Goal: Task Accomplishment & Management: Complete application form

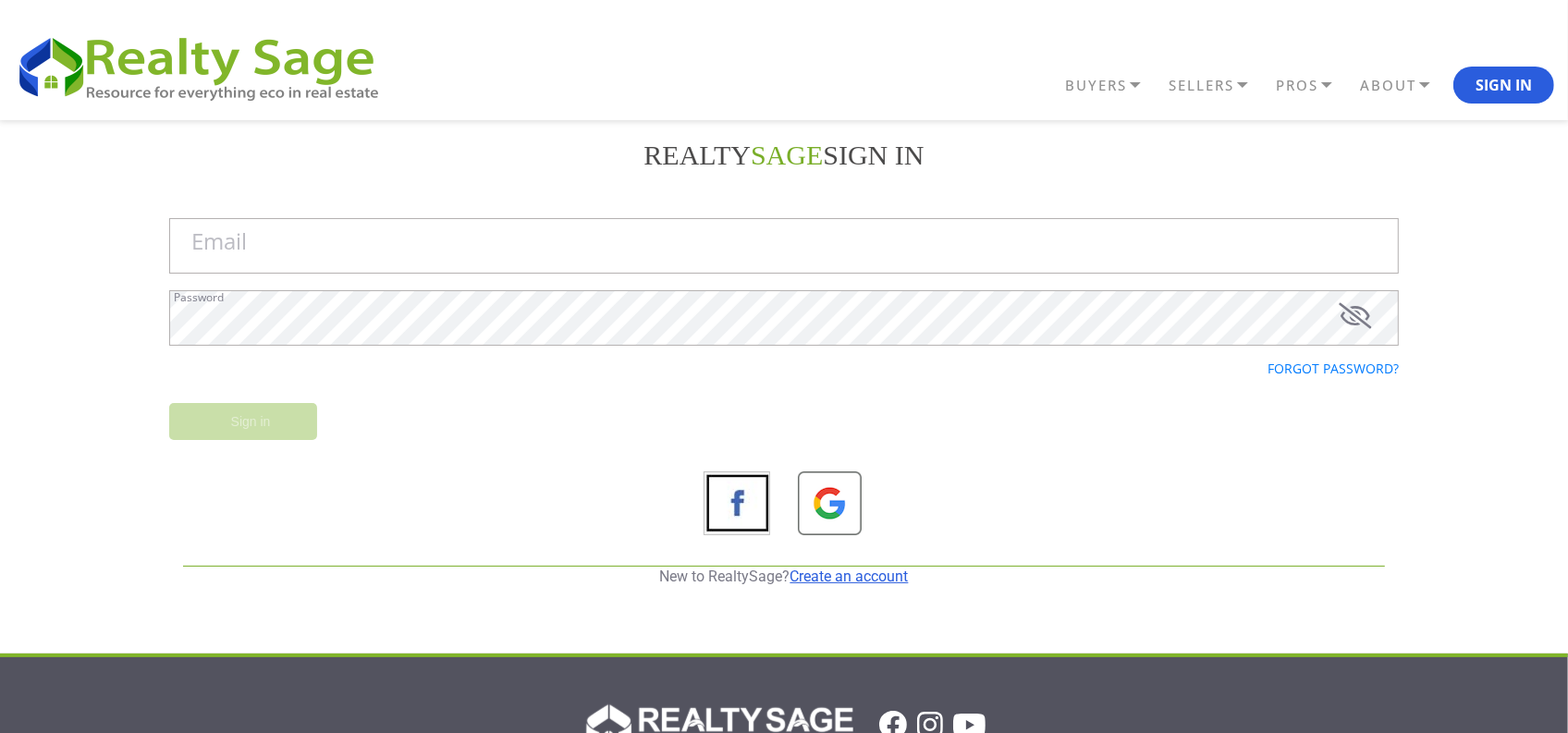
click at [834, 576] on link "Create an account" at bounding box center [850, 577] width 118 height 17
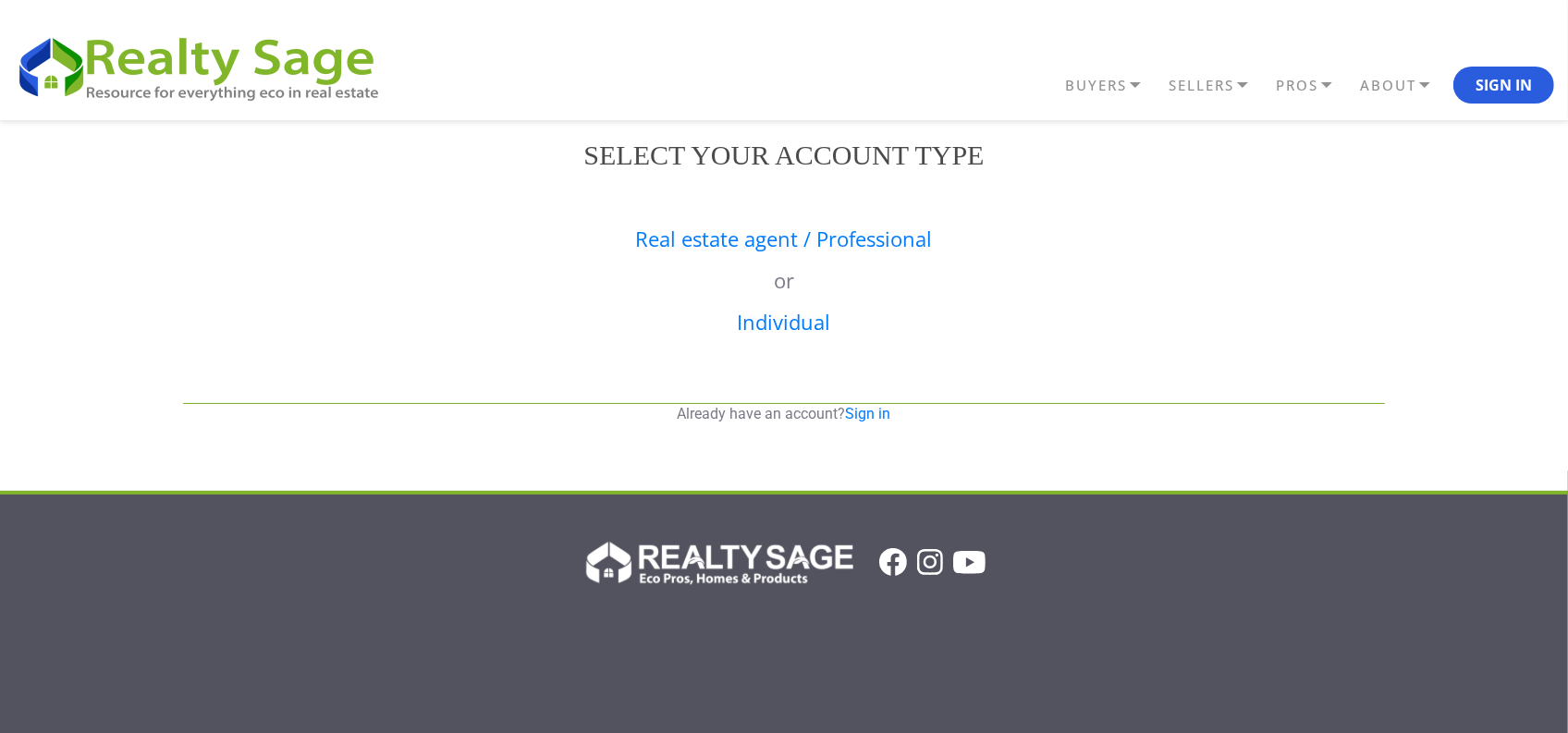
click at [718, 218] on div "Real estate agent / Professional or Individual" at bounding box center [784, 292] width 1230 height 184
click at [712, 261] on div "Real estate agent / Professional or Individual" at bounding box center [784, 292] width 1230 height 184
click at [705, 246] on link "Real estate agent / Professional" at bounding box center [784, 238] width 297 height 28
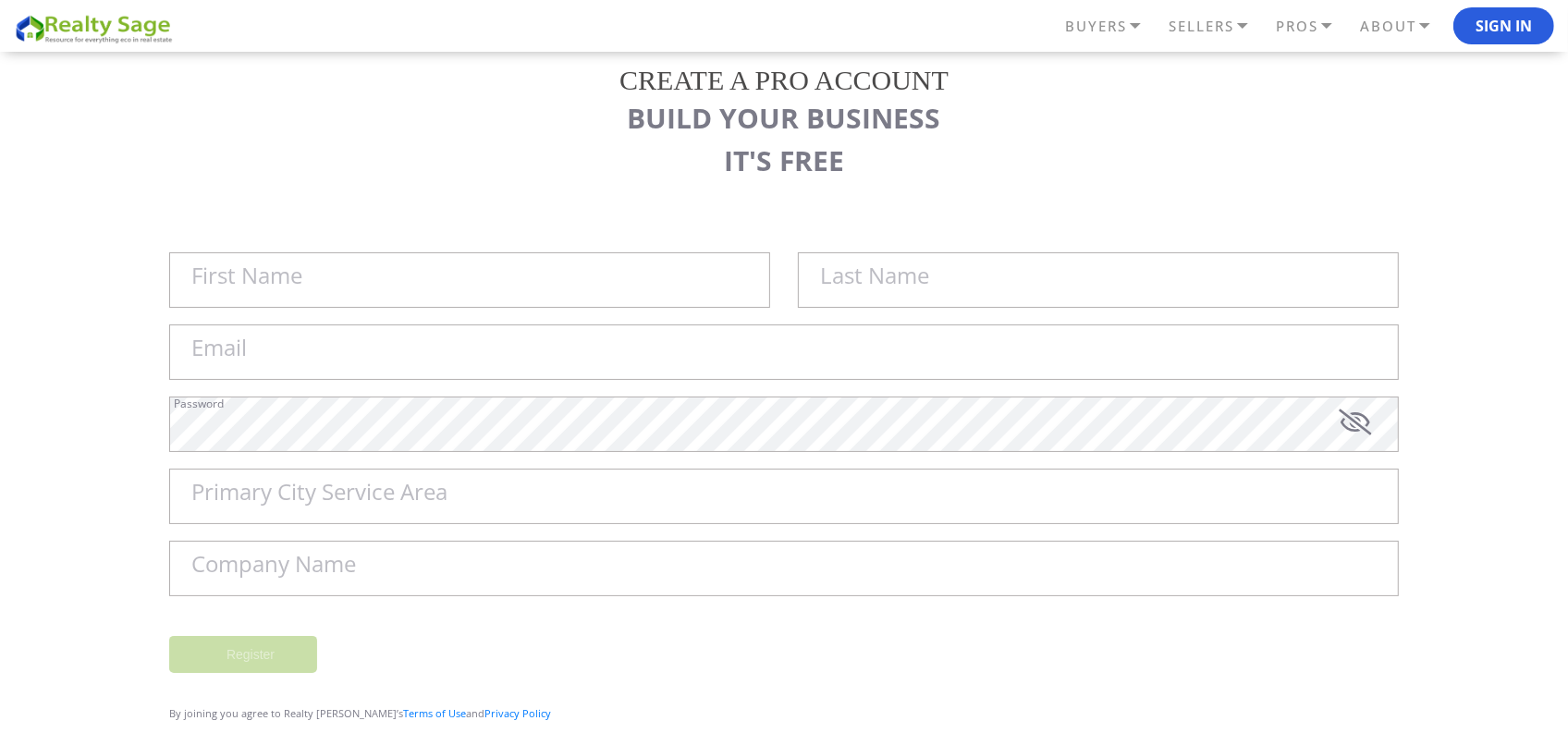
scroll to position [116, 0]
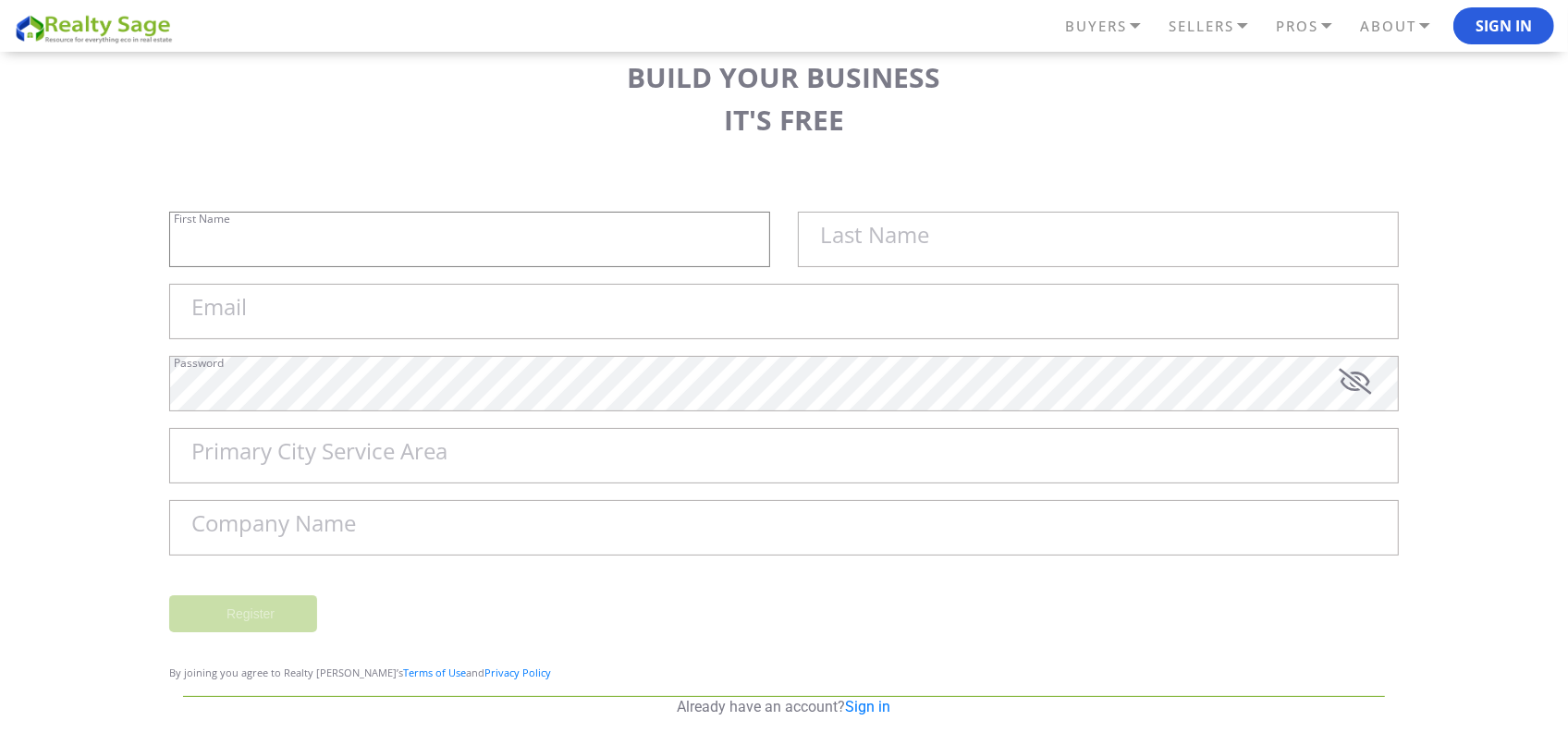
type input "Sell My House Fast [US_STATE][GEOGRAPHIC_DATA] | As"
type input "Is Cash Home Buyers [GEOGRAPHIC_DATA]"
type input "[EMAIL_ADDRESS][DOMAIN_NAME]"
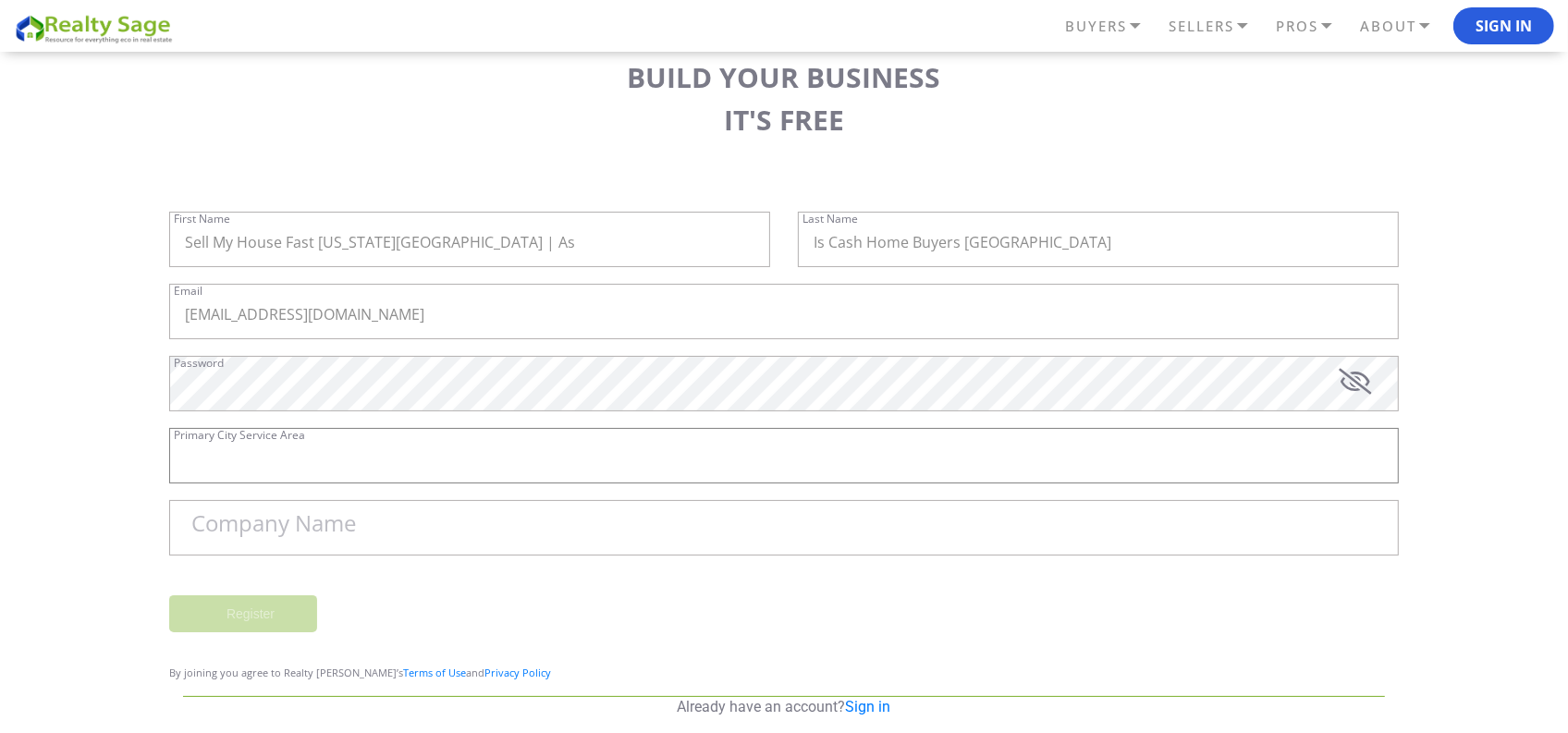
type input "[GEOGRAPHIC_DATA]"
type input "Sell My House Fast [US_STATE][GEOGRAPHIC_DATA] | As Is Cash Home Buyers [GEOGRA…"
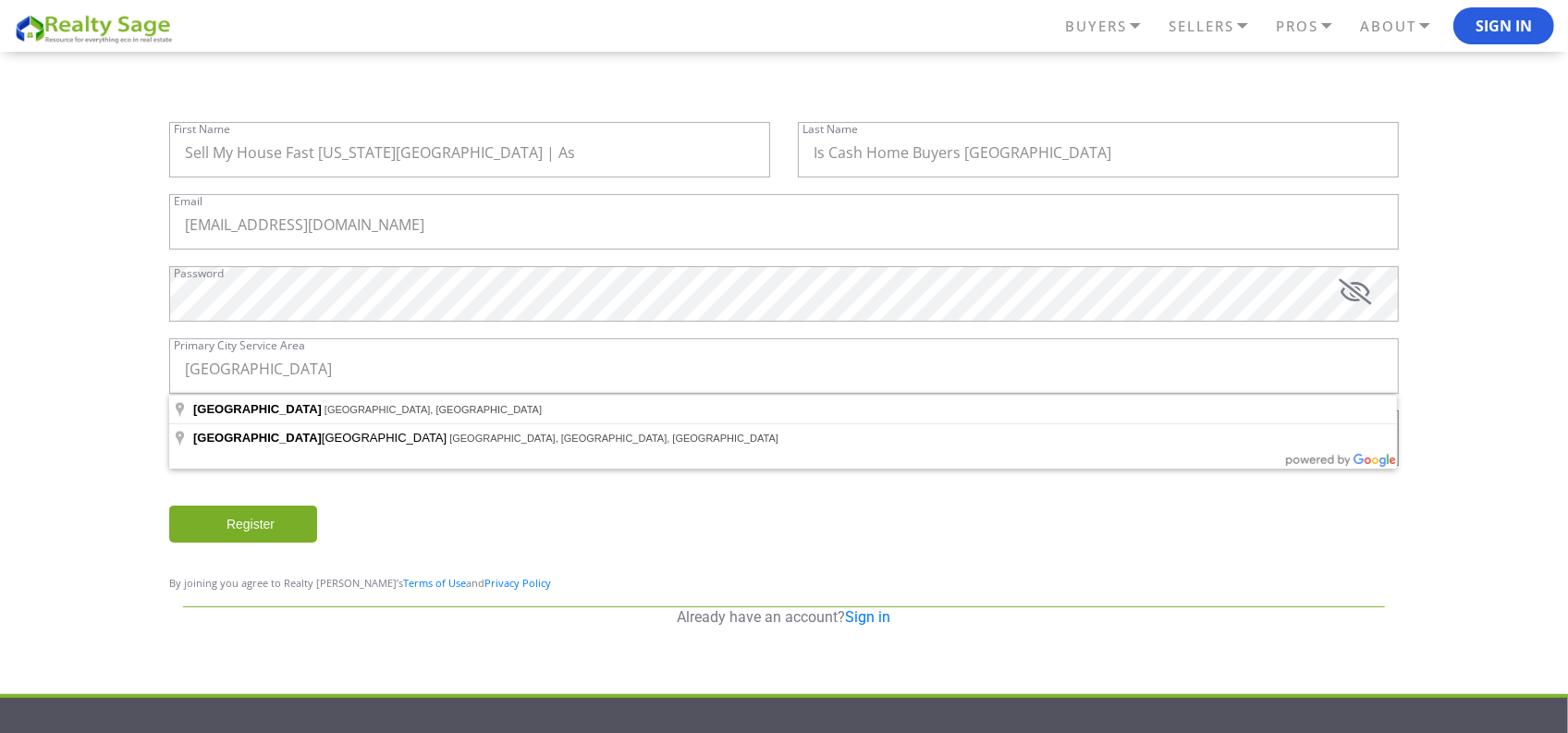
scroll to position [199, 0]
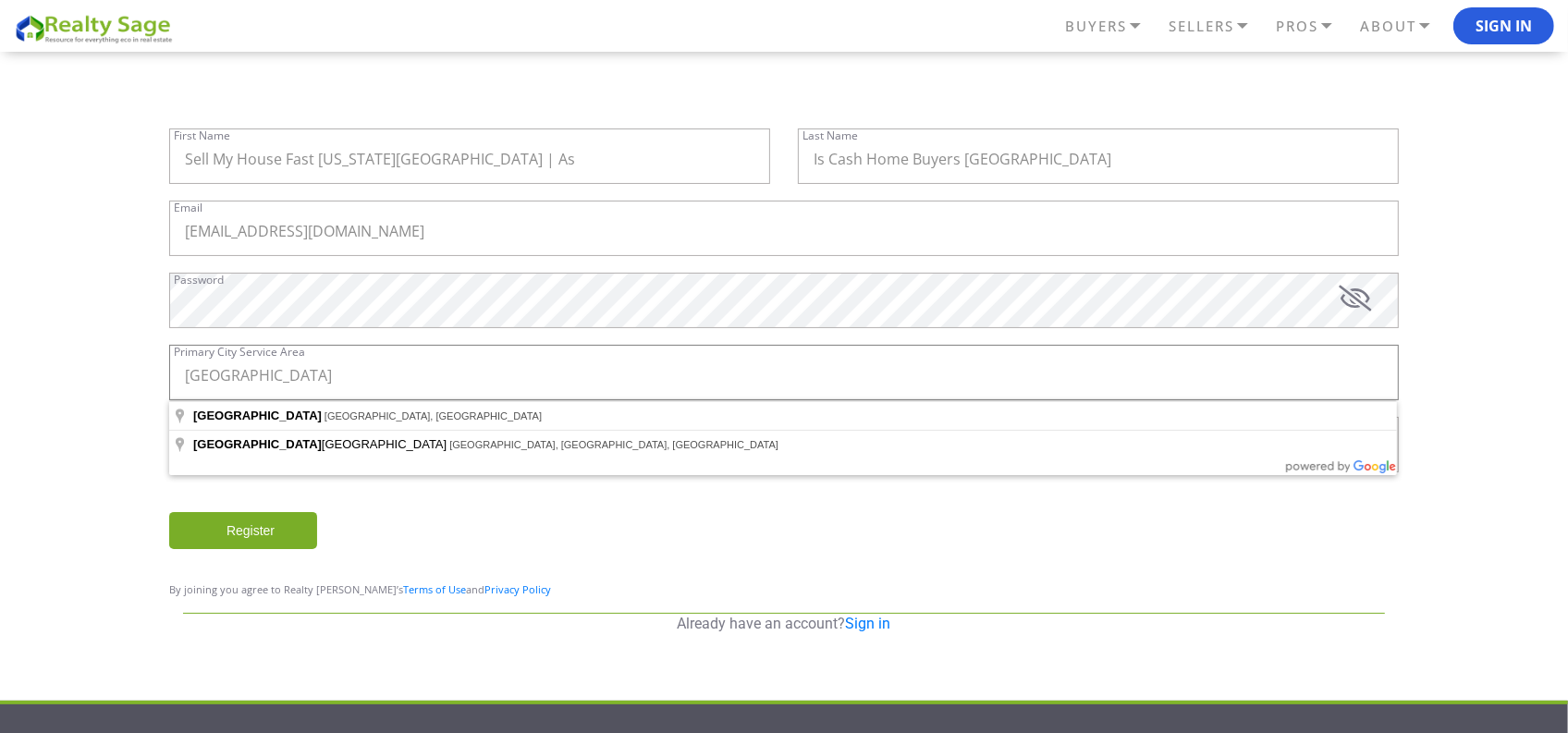
click at [313, 375] on input "[GEOGRAPHIC_DATA]" at bounding box center [784, 372] width 1230 height 55
type input "[GEOGRAPHIC_DATA], [GEOGRAPHIC_DATA], [GEOGRAPHIC_DATA]"
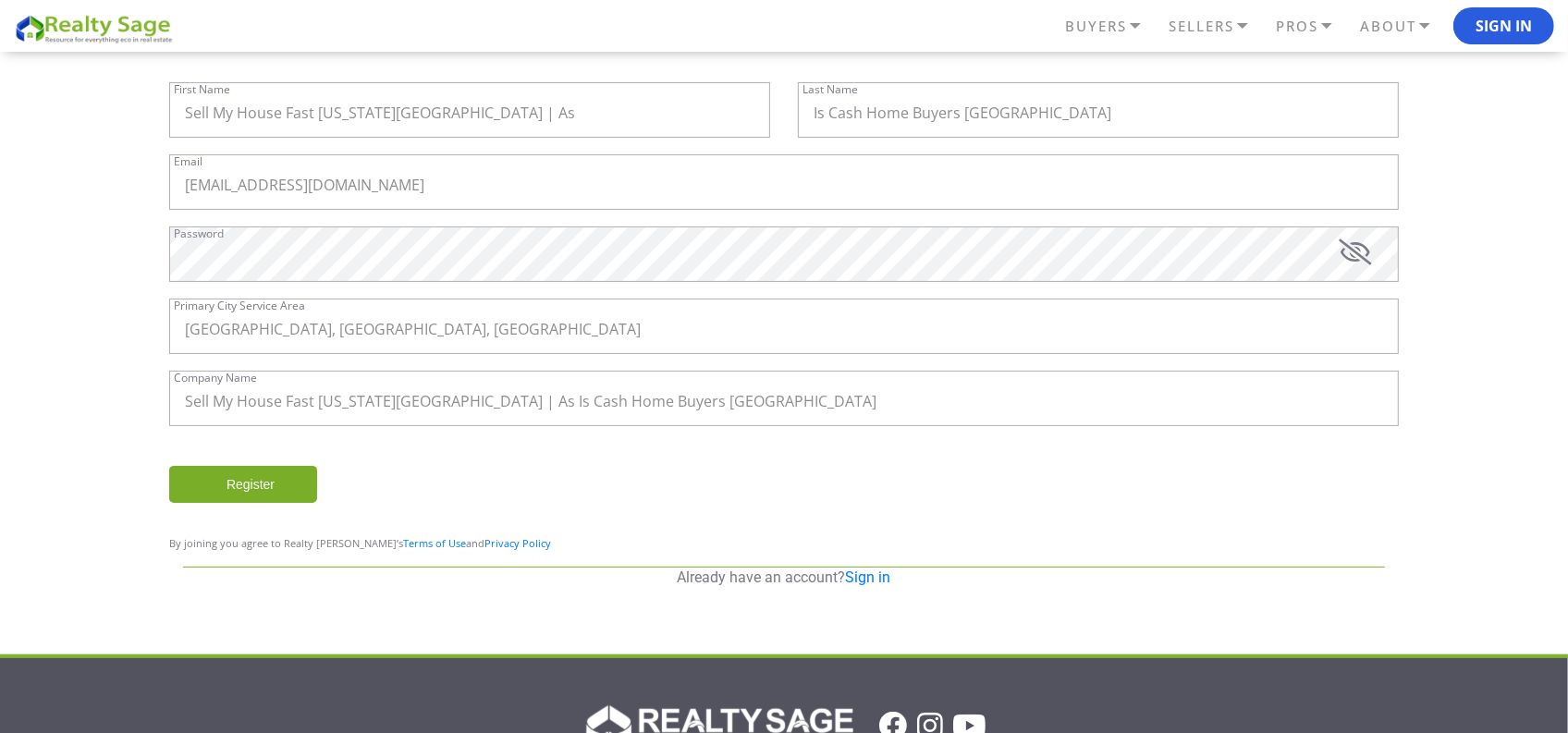
scroll to position [256, 0]
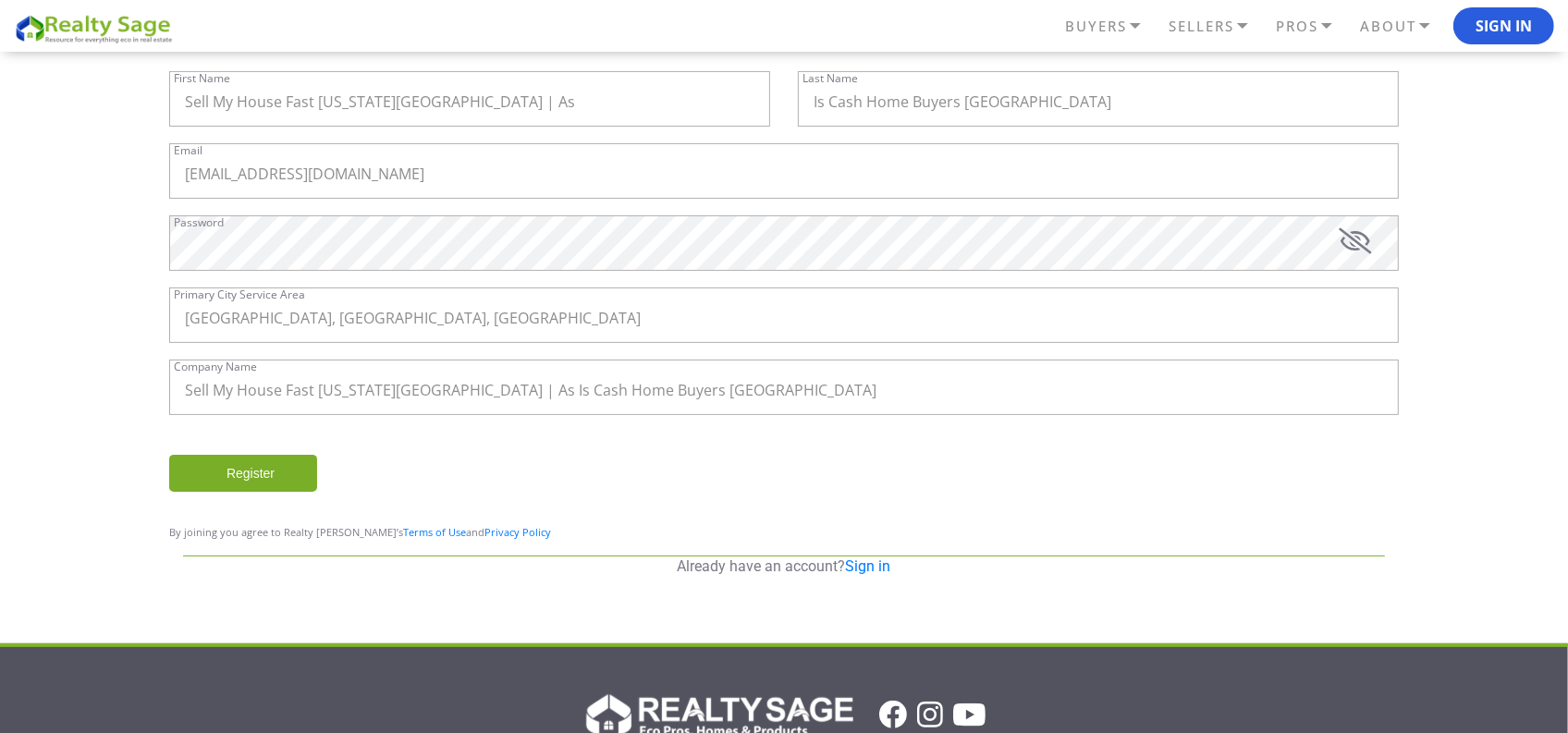
click at [242, 464] on input "Register" at bounding box center [243, 474] width 148 height 37
